Goal: Navigation & Orientation: Find specific page/section

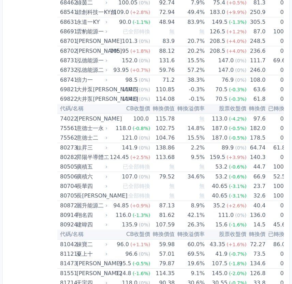
scroll to position [3600, 0]
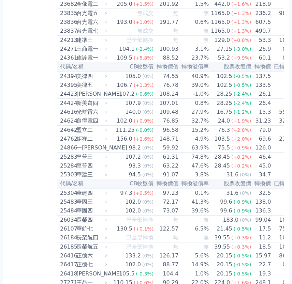
scroll to position [579, 0]
